Goal: Task Accomplishment & Management: Manage account settings

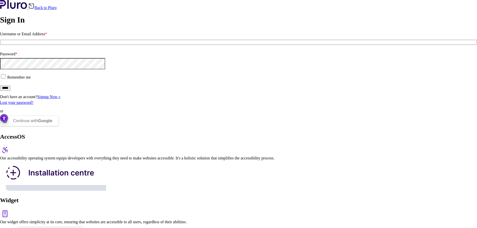
type input "**********"
click at [52, 81] on label "Remember me" at bounding box center [238, 77] width 477 height 8
click at [10, 91] on input "*****" at bounding box center [5, 88] width 10 height 5
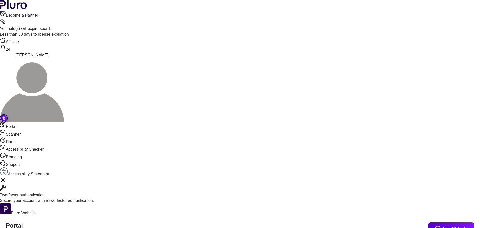
click at [363, 26] on div "Your site(s) will expire soon 1" at bounding box center [240, 29] width 480 height 6
click at [6, 18] on icon at bounding box center [3, 21] width 6 height 6
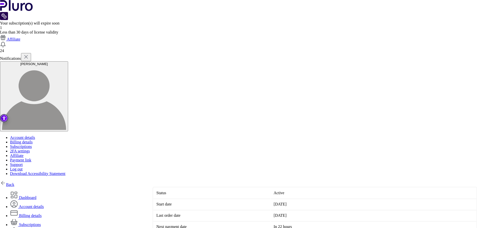
click at [41, 222] on link "Subscriptions" at bounding box center [25, 224] width 31 height 4
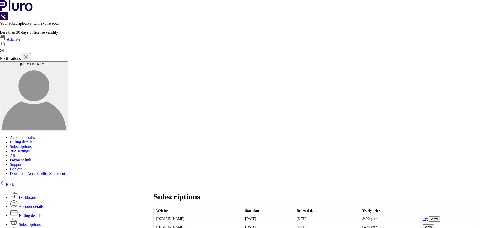
click at [19, 195] on span at bounding box center [14, 197] width 9 height 4
click at [42, 213] on link "Billing details" at bounding box center [26, 215] width 32 height 4
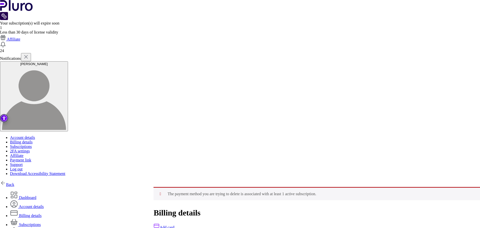
click at [41, 222] on link "Subscriptions" at bounding box center [25, 224] width 31 height 4
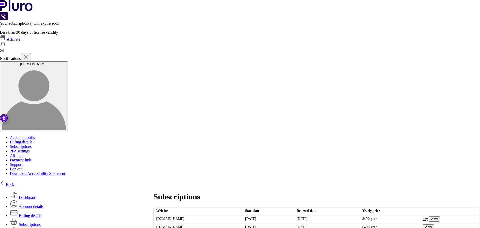
drag, startPoint x: 190, startPoint y: 69, endPoint x: 172, endPoint y: 70, distance: 17.8
click at [172, 215] on td "[DOMAIN_NAME]" at bounding box center [198, 219] width 89 height 8
copy td "[DOMAIN_NAME]"
click at [6, 42] on img at bounding box center [3, 45] width 6 height 6
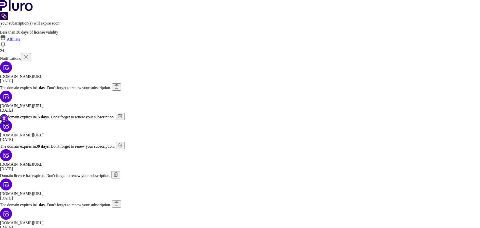
click at [111, 86] on span "The domain expires [DATE] . Don't forget to renew your subscription." at bounding box center [55, 88] width 111 height 4
click at [12, 61] on rect "pvnanocell.com/" at bounding box center [6, 67] width 12 height 12
click at [368, 74] on div "[DOMAIN_NAME][URL] [DATE] The domain expires [DATE] . Don't forget to renew you…" at bounding box center [240, 82] width 480 height 16
click at [29, 54] on img at bounding box center [26, 57] width 6 height 6
